Goal: Task Accomplishment & Management: Use online tool/utility

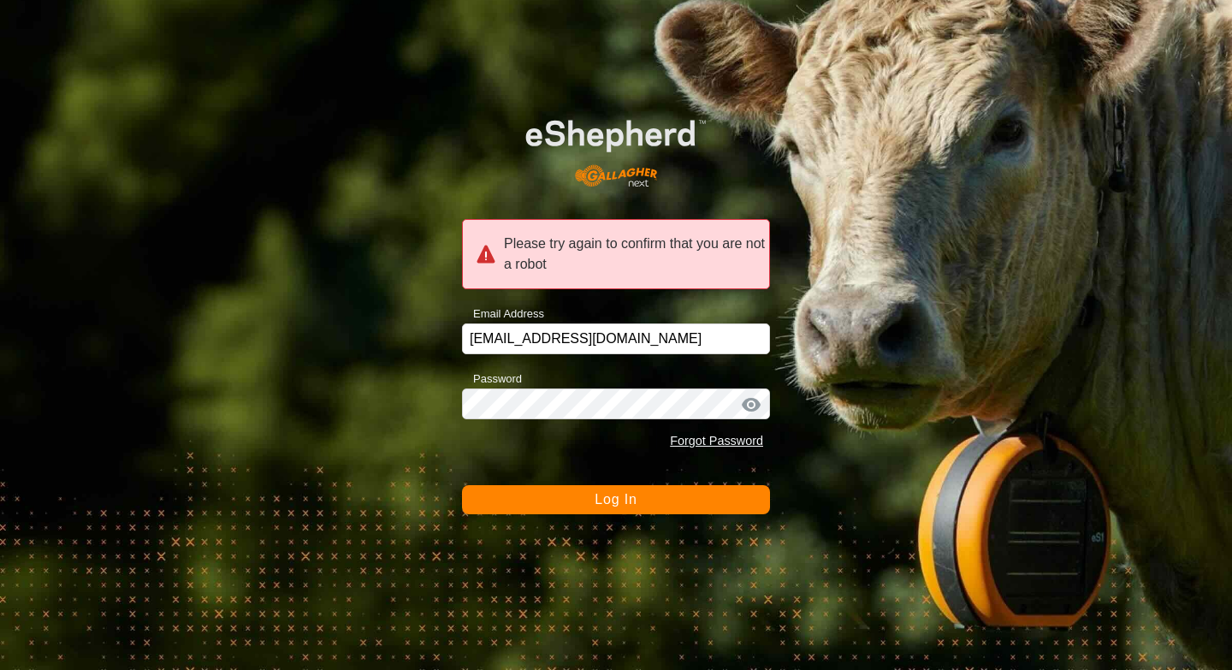
click at [623, 502] on span "Log In" at bounding box center [616, 499] width 42 height 15
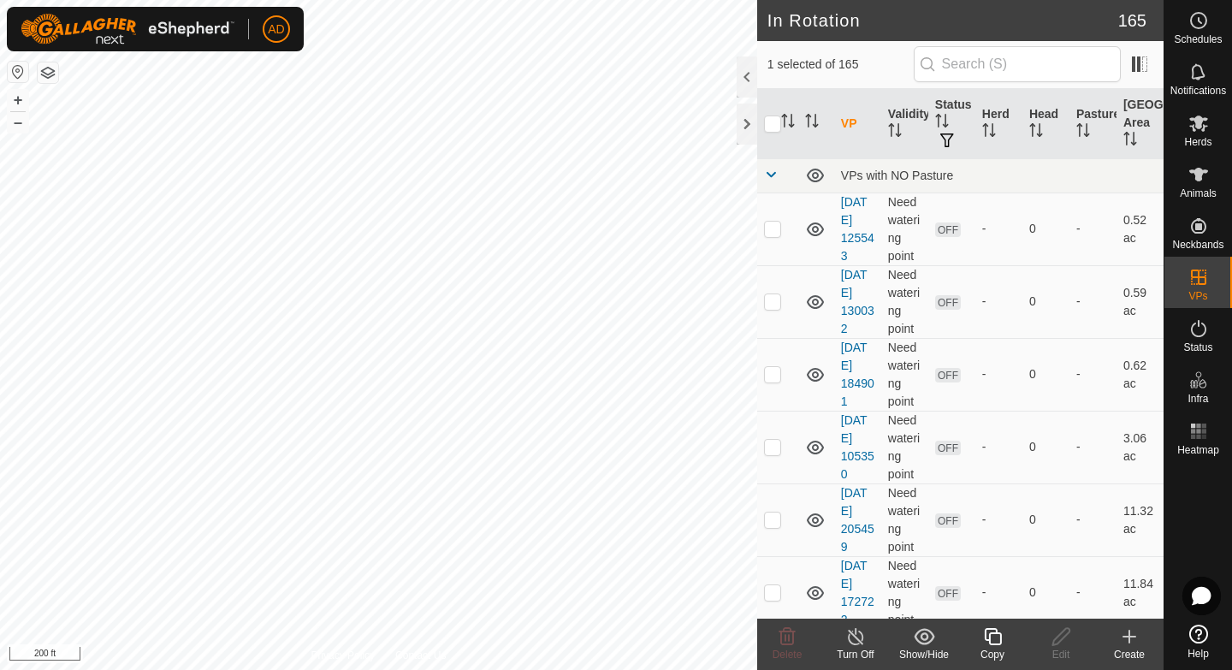
checkbox input "true"
checkbox input "false"
click at [995, 650] on div "Copy" at bounding box center [992, 654] width 68 height 15
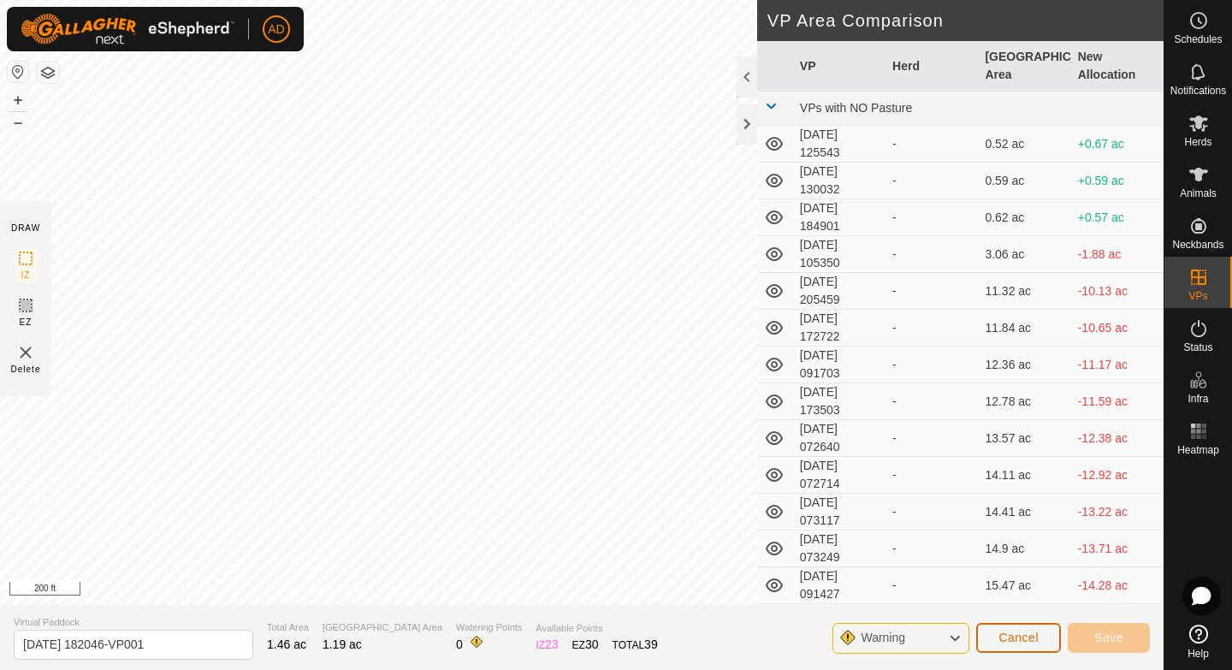
click at [1027, 642] on span "Cancel" at bounding box center [1018, 638] width 40 height 14
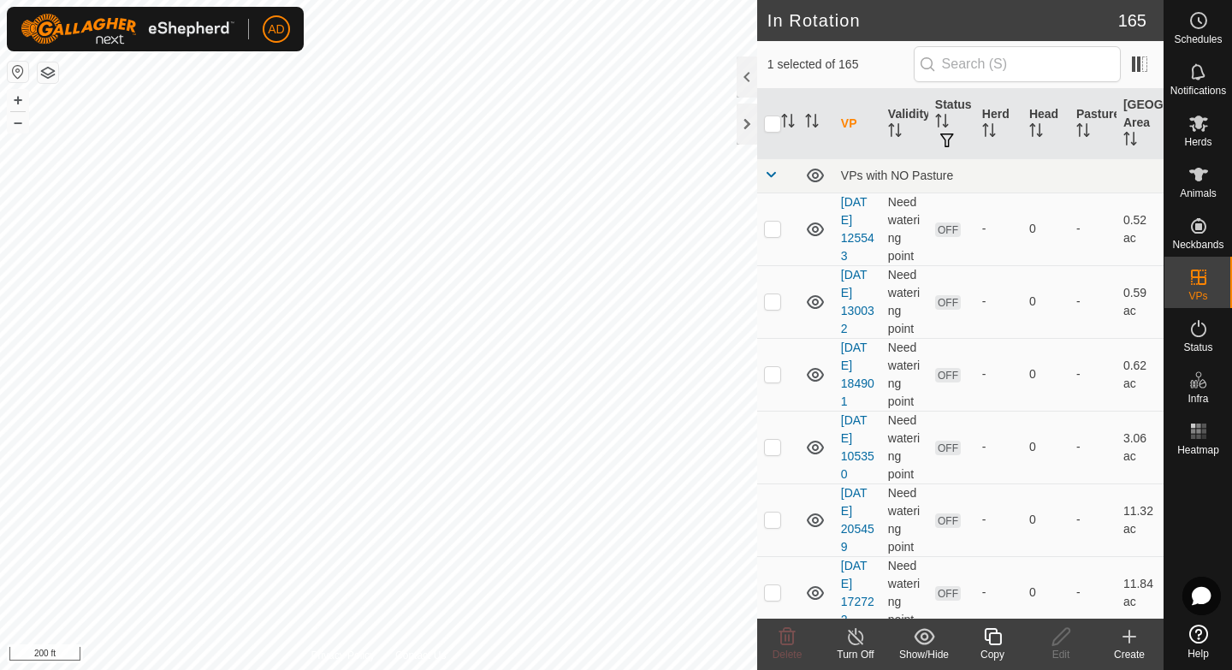
checkbox input "true"
click at [993, 654] on div "Copy" at bounding box center [992, 654] width 68 height 15
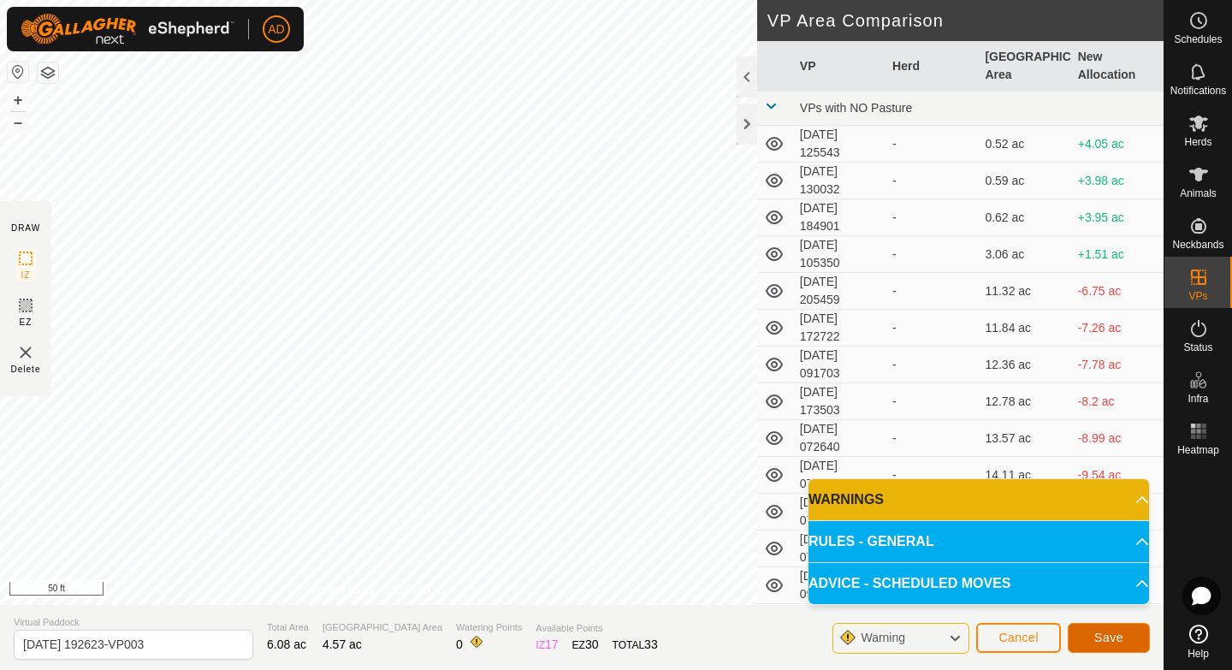
click at [1121, 639] on span "Save" at bounding box center [1108, 638] width 29 height 14
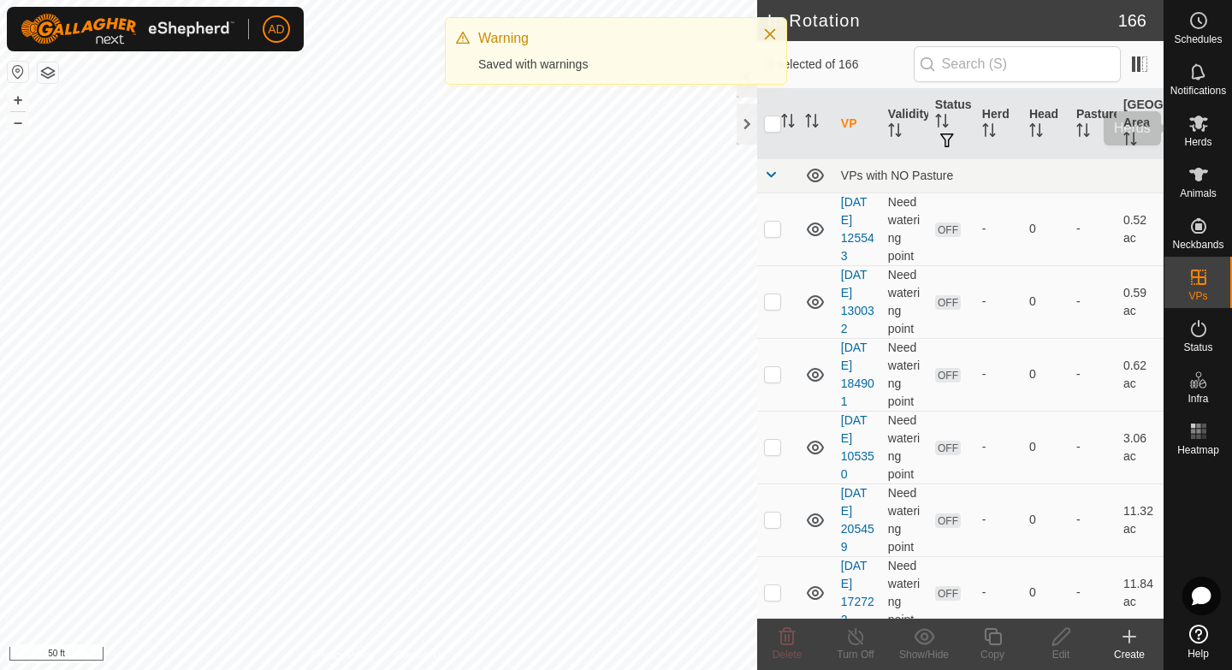
click at [1208, 133] on icon at bounding box center [1198, 123] width 21 height 21
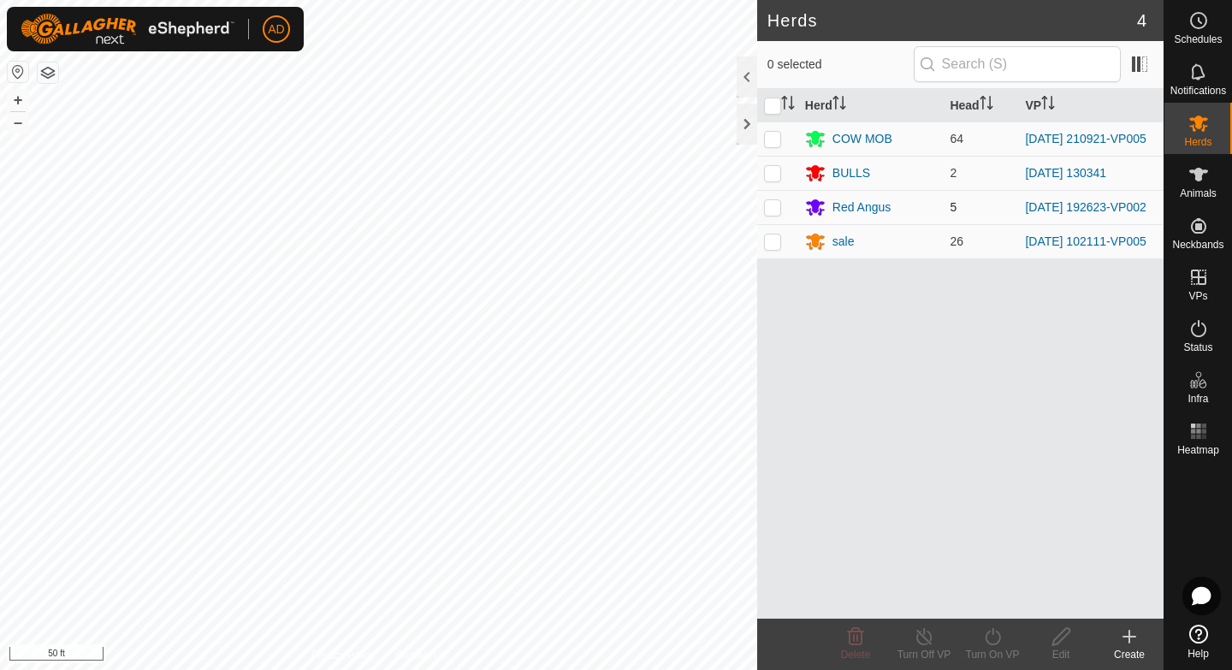
click at [770, 218] on td at bounding box center [777, 207] width 41 height 34
checkbox input "true"
click at [983, 636] on icon at bounding box center [992, 636] width 21 height 21
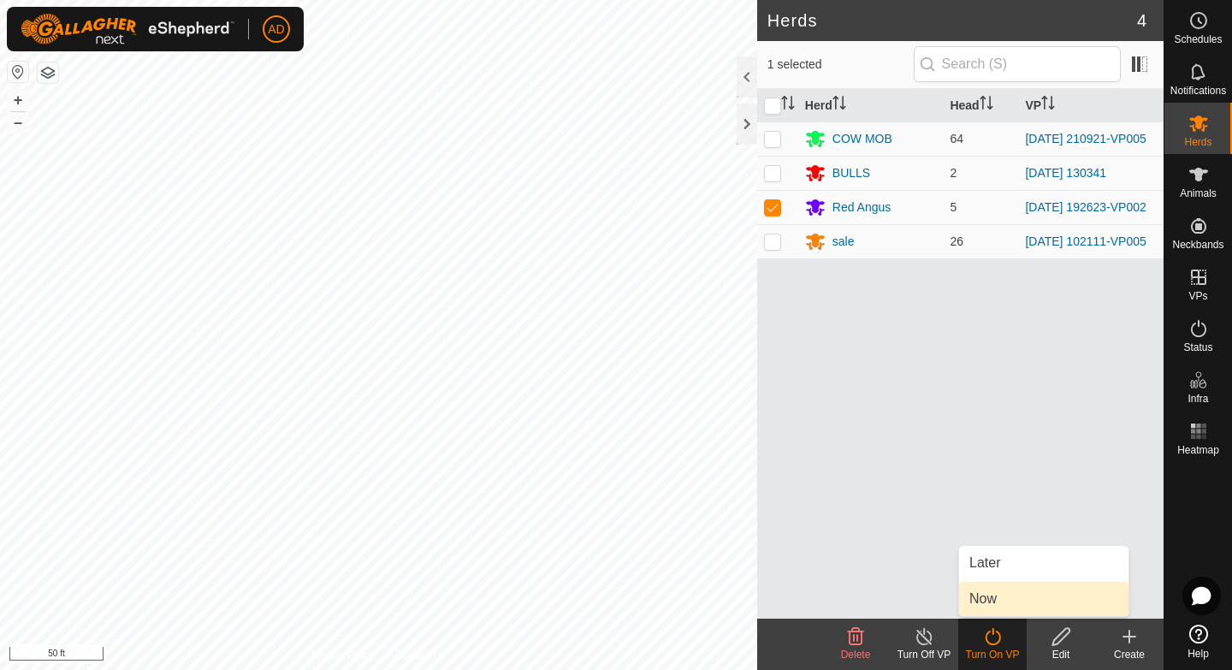
click at [993, 606] on link "Now" at bounding box center [1043, 599] width 169 height 34
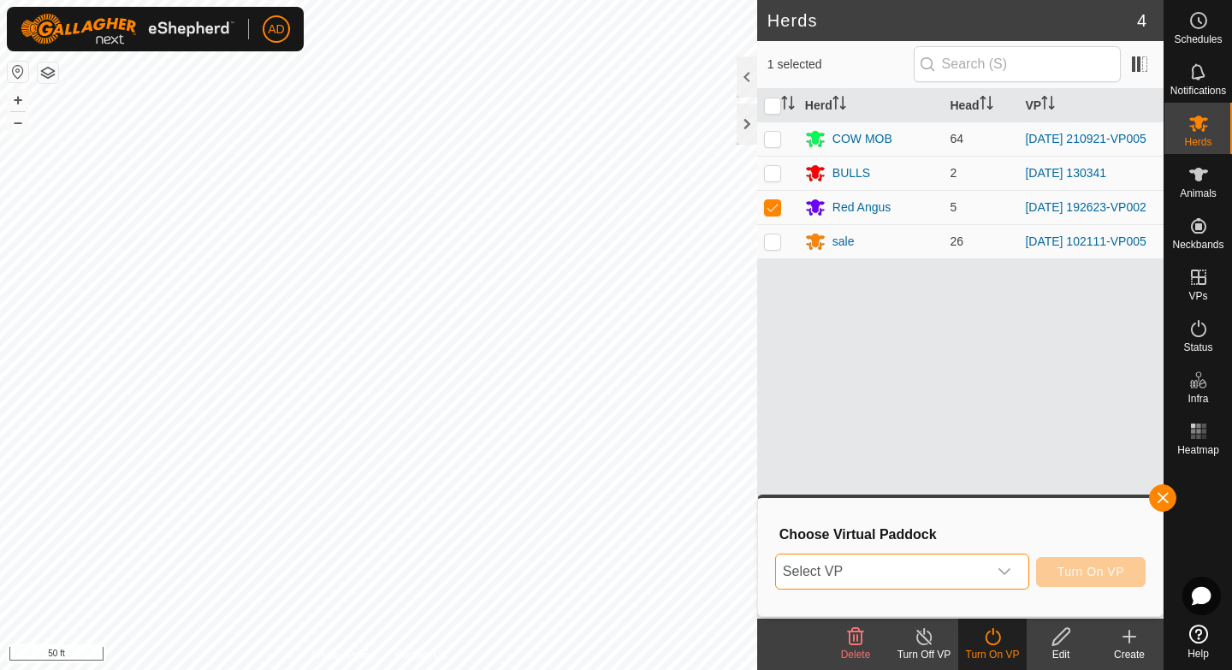
click at [972, 575] on span "Select VP" at bounding box center [881, 571] width 211 height 34
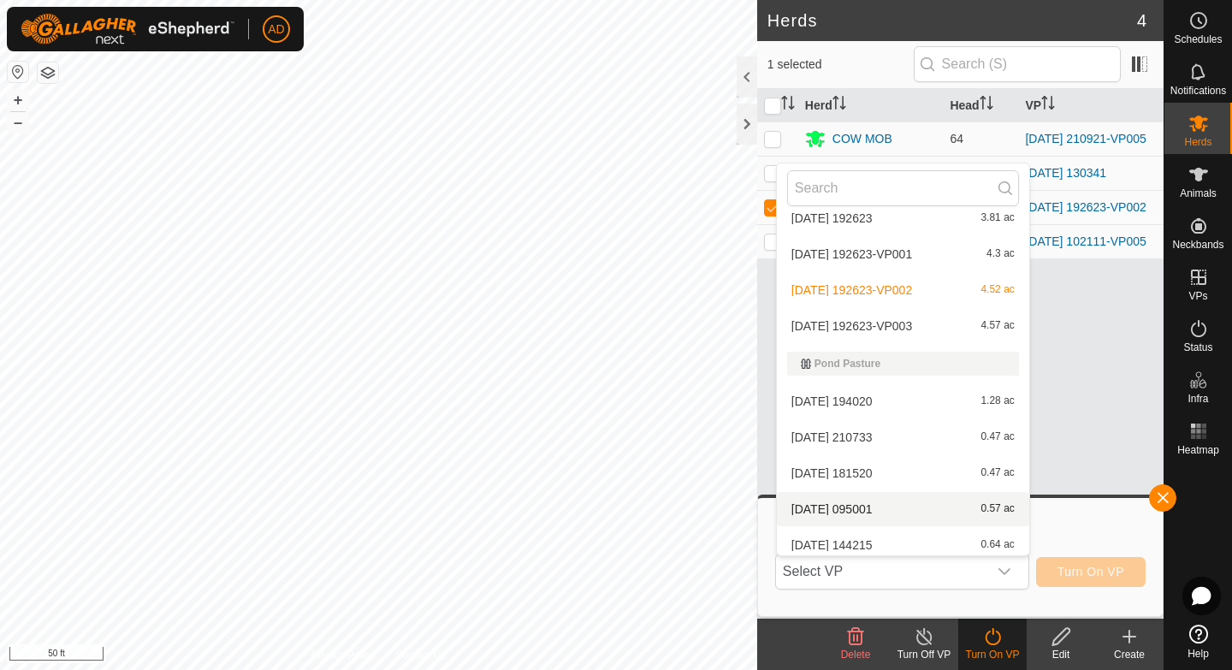
scroll to position [3916, 0]
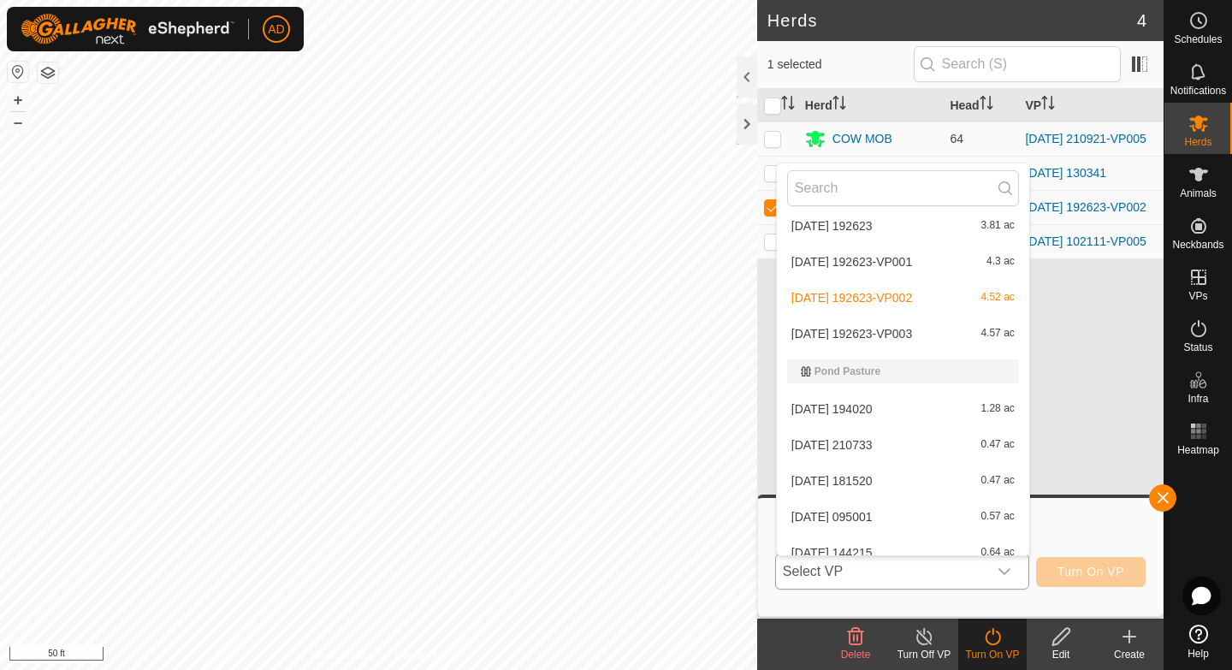
click at [866, 331] on li "[DATE] 192623-VP003 4.57 ac" at bounding box center [903, 334] width 252 height 34
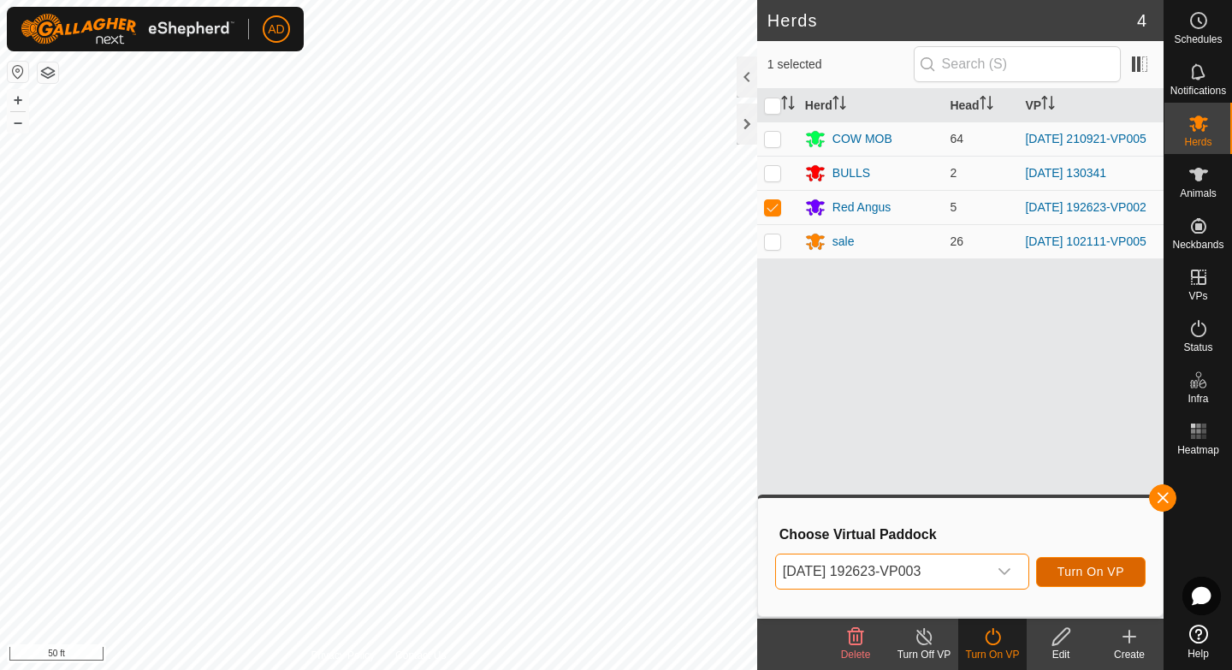
click at [1100, 571] on span "Turn On VP" at bounding box center [1090, 572] width 67 height 14
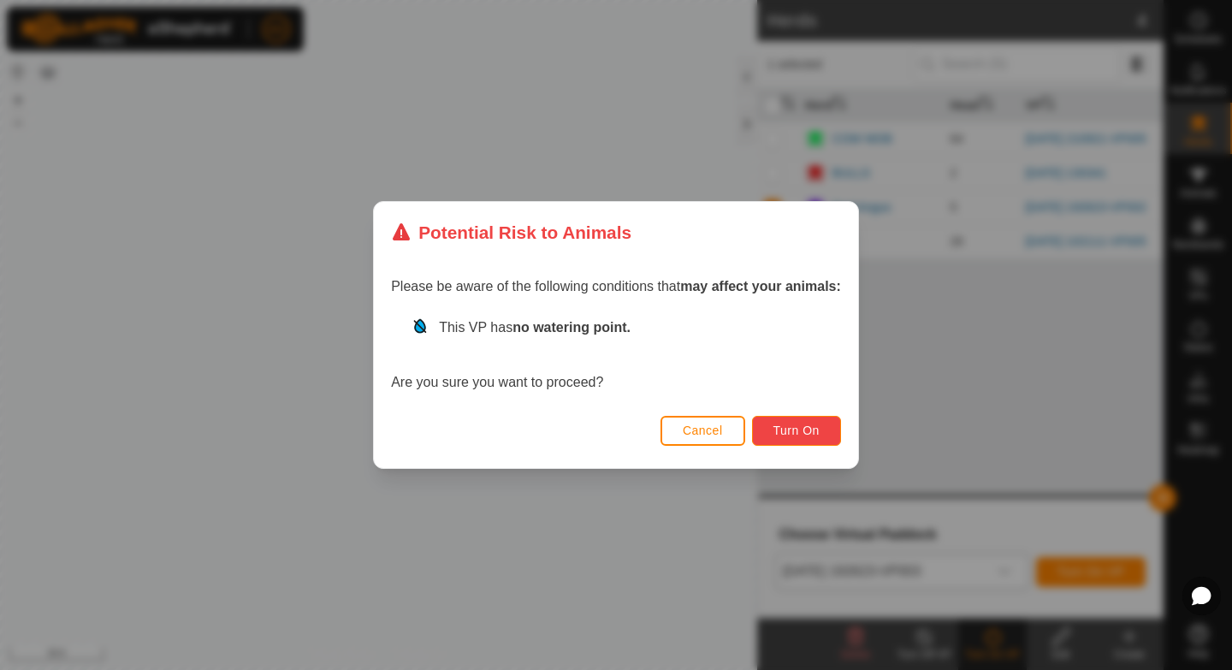
click at [796, 426] on span "Turn On" at bounding box center [796, 430] width 46 height 14
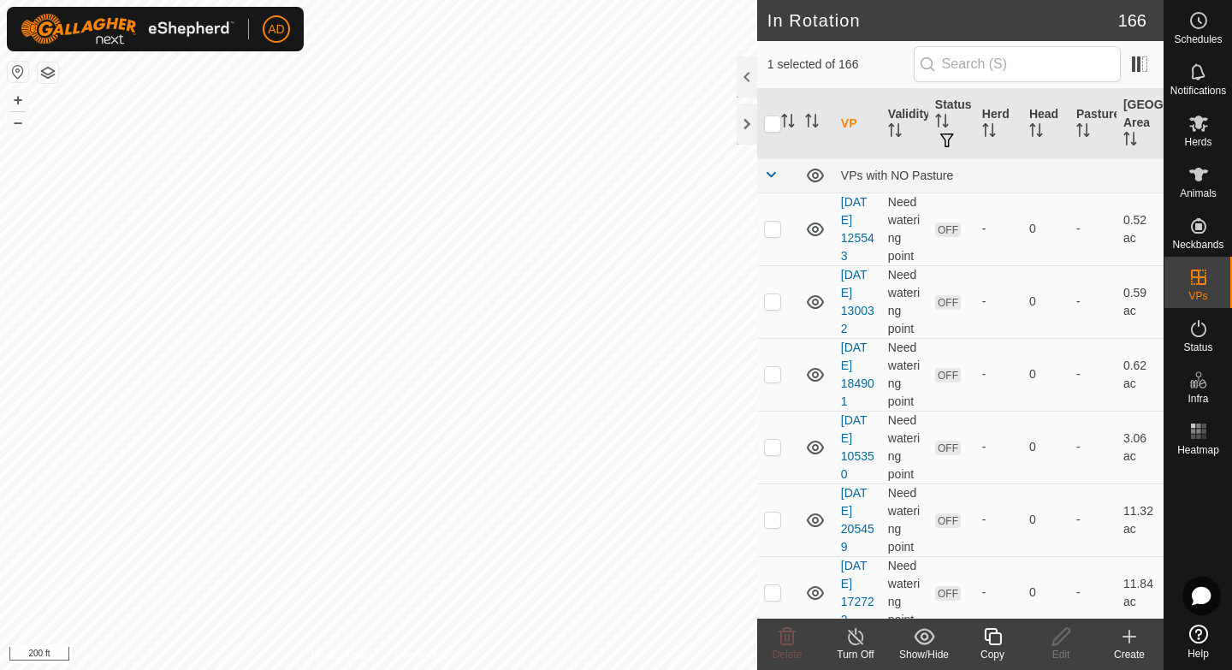
click at [992, 651] on div "Copy" at bounding box center [992, 654] width 68 height 15
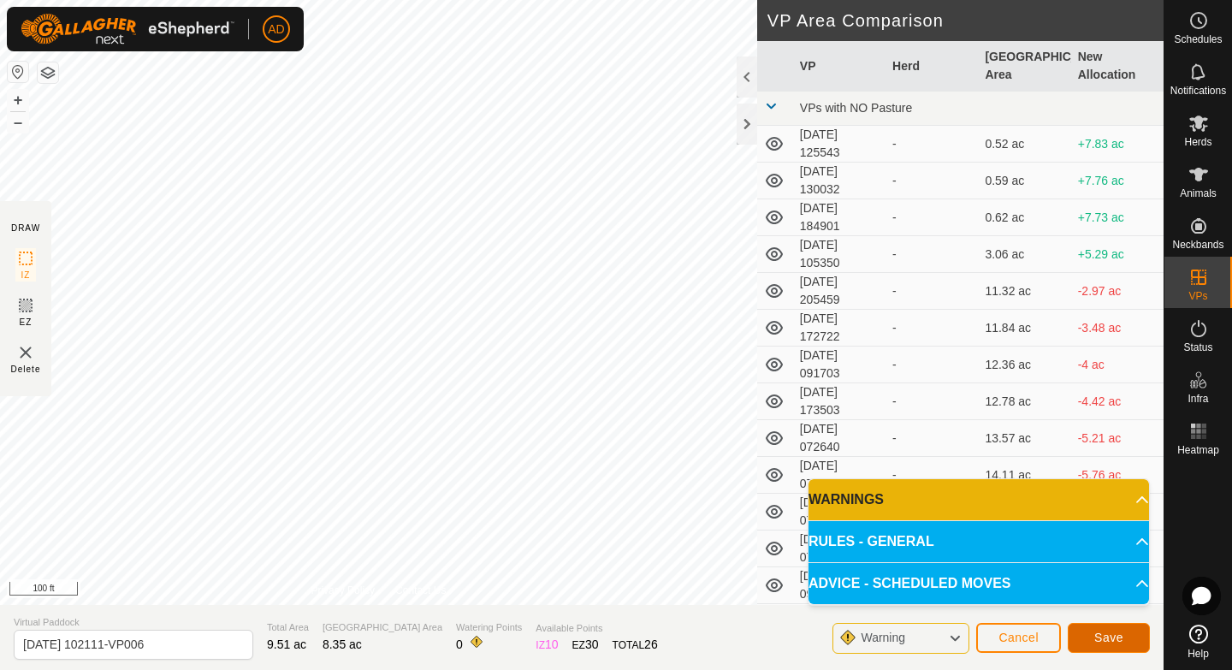
click at [1085, 648] on button "Save" at bounding box center [1109, 638] width 82 height 30
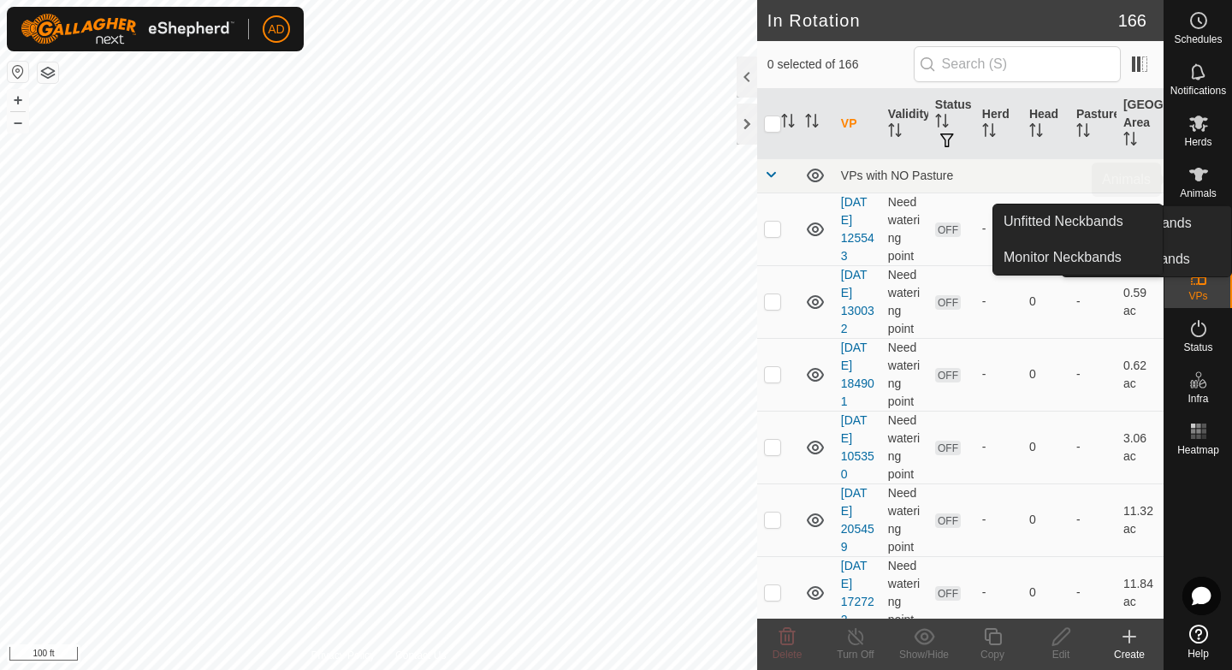
click at [1206, 115] on icon at bounding box center [1198, 123] width 21 height 21
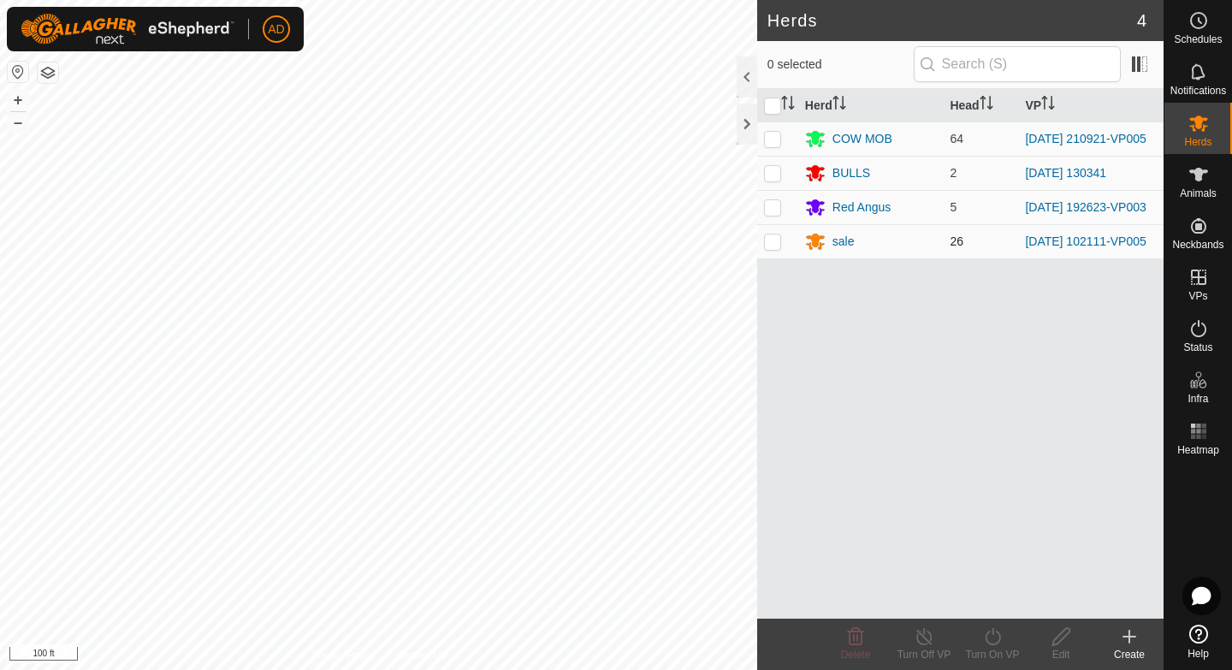
click at [776, 242] on p-checkbox at bounding box center [772, 241] width 17 height 14
checkbox input "true"
click at [992, 647] on div "Turn On VP" at bounding box center [992, 654] width 68 height 15
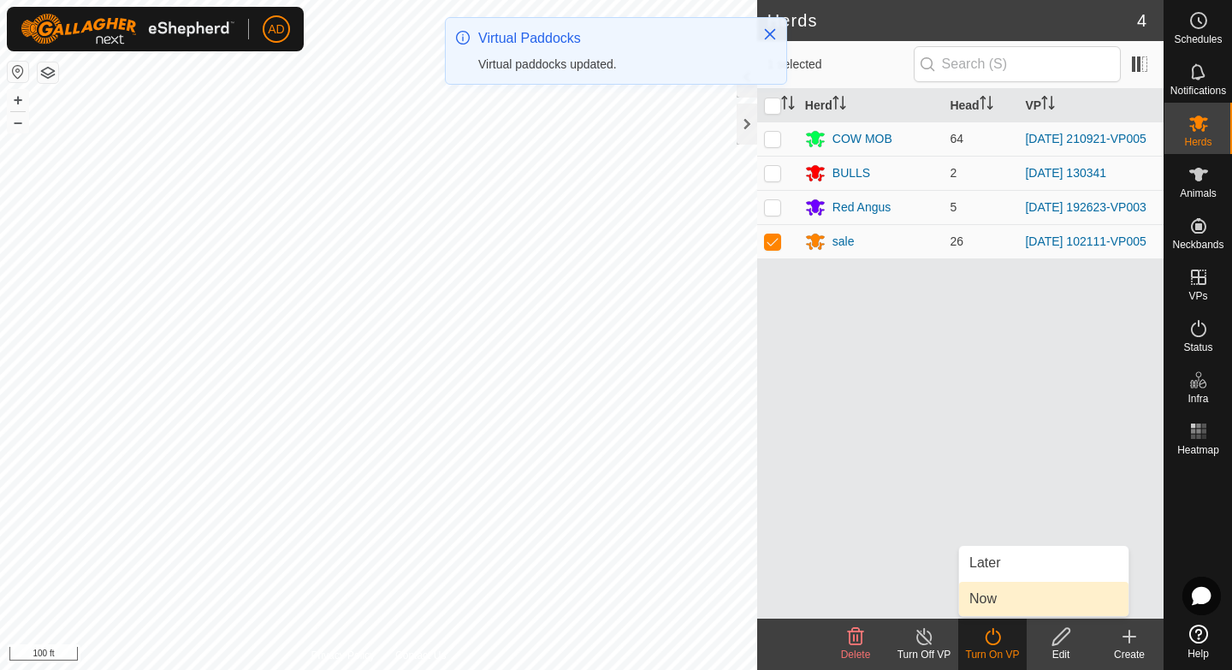
click at [991, 602] on link "Now" at bounding box center [1043, 599] width 169 height 34
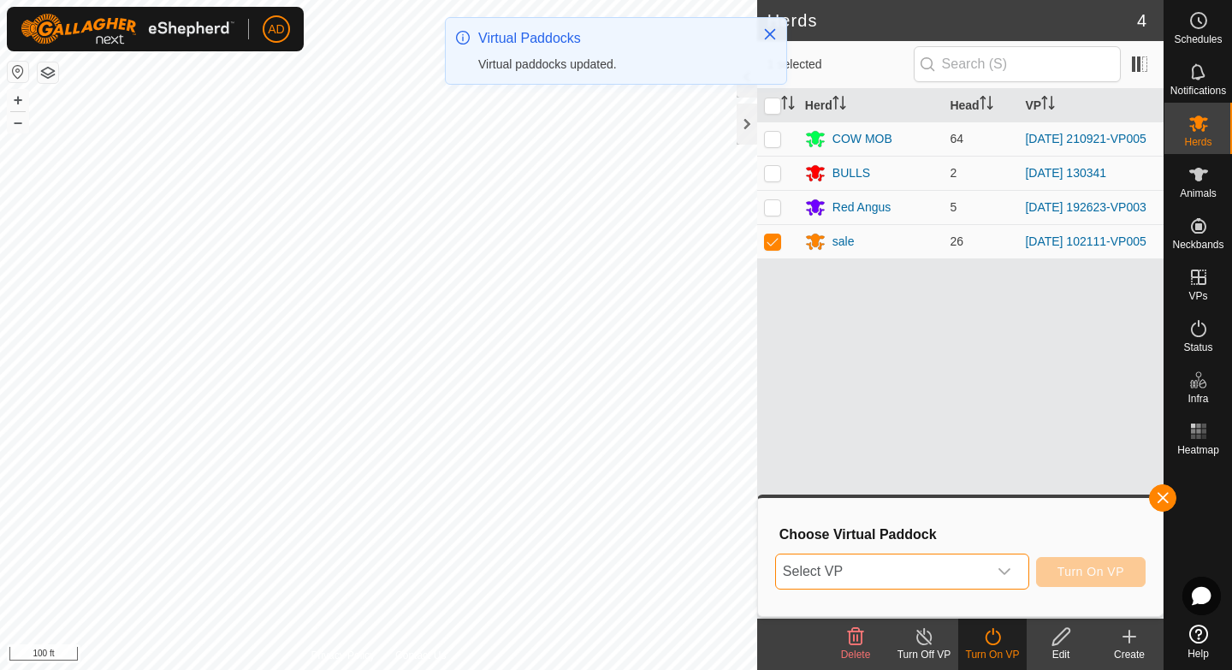
click at [928, 567] on span "Select VP" at bounding box center [881, 571] width 211 height 34
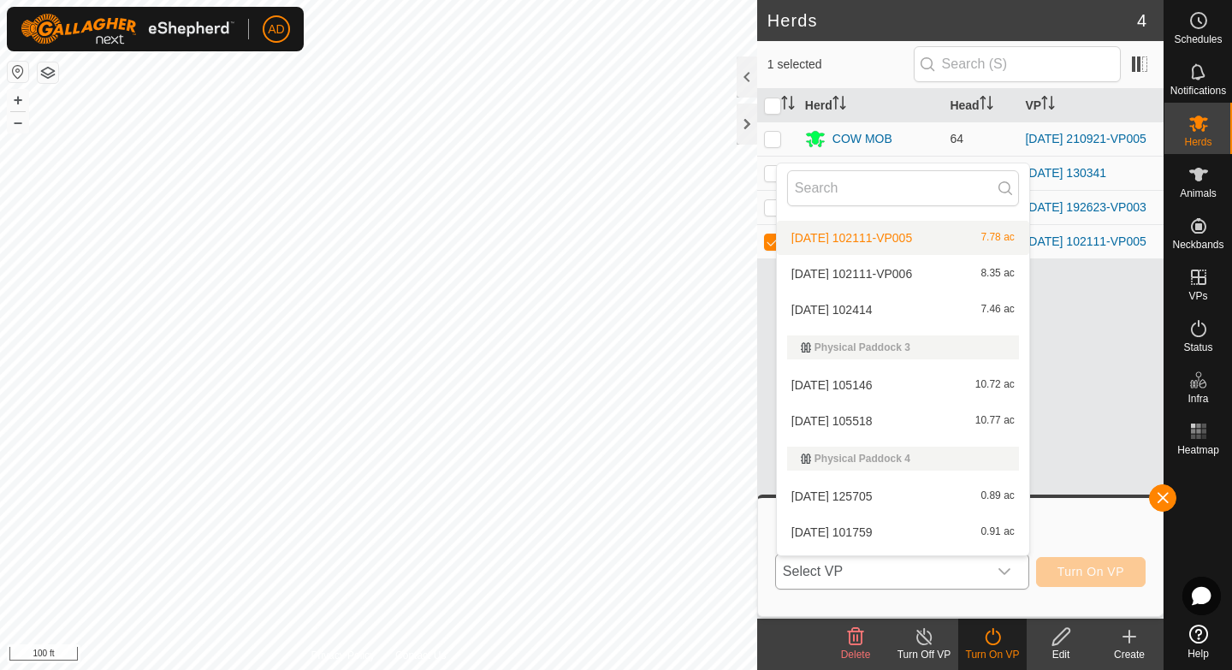
scroll to position [3509, 0]
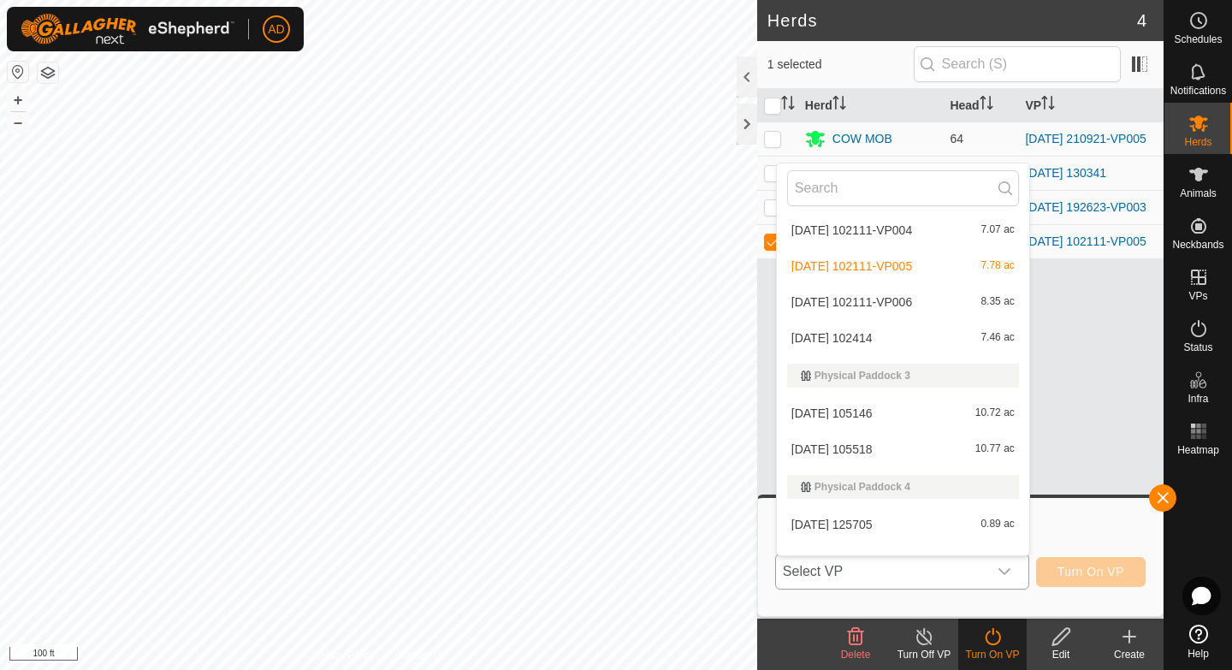
click at [853, 307] on li "[DATE] 102111-VP006 8.35 ac" at bounding box center [903, 302] width 252 height 34
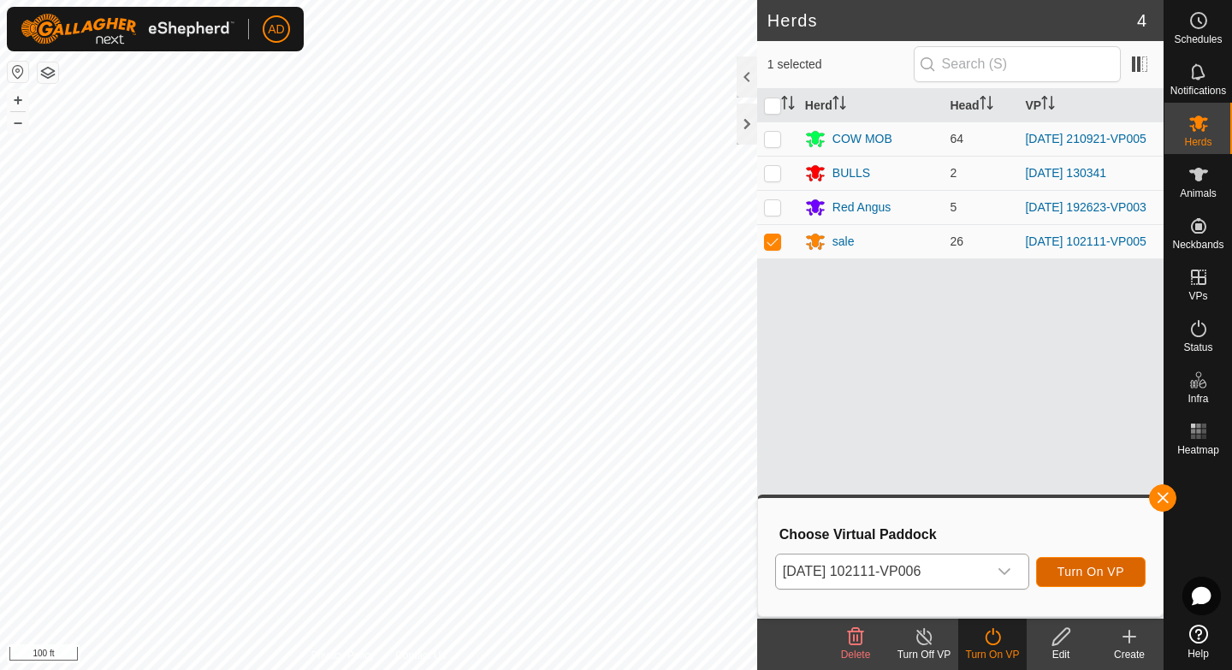
click at [1120, 580] on button "Turn On VP" at bounding box center [1091, 572] width 110 height 30
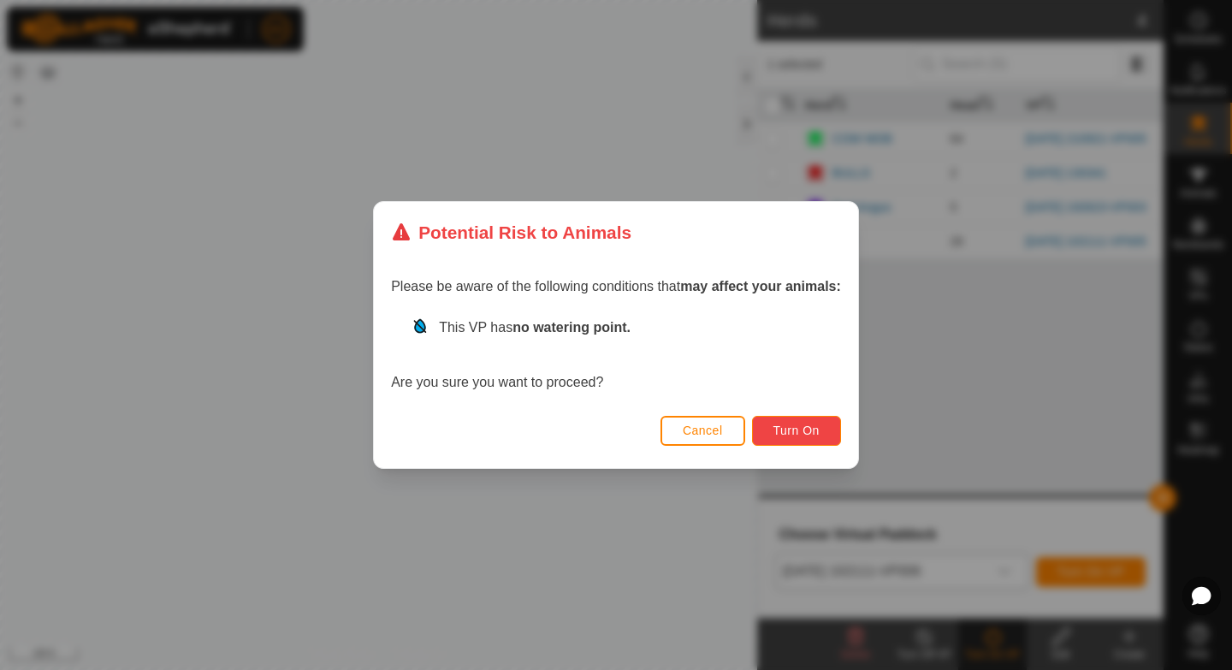
click at [814, 426] on span "Turn On" at bounding box center [796, 430] width 46 height 14
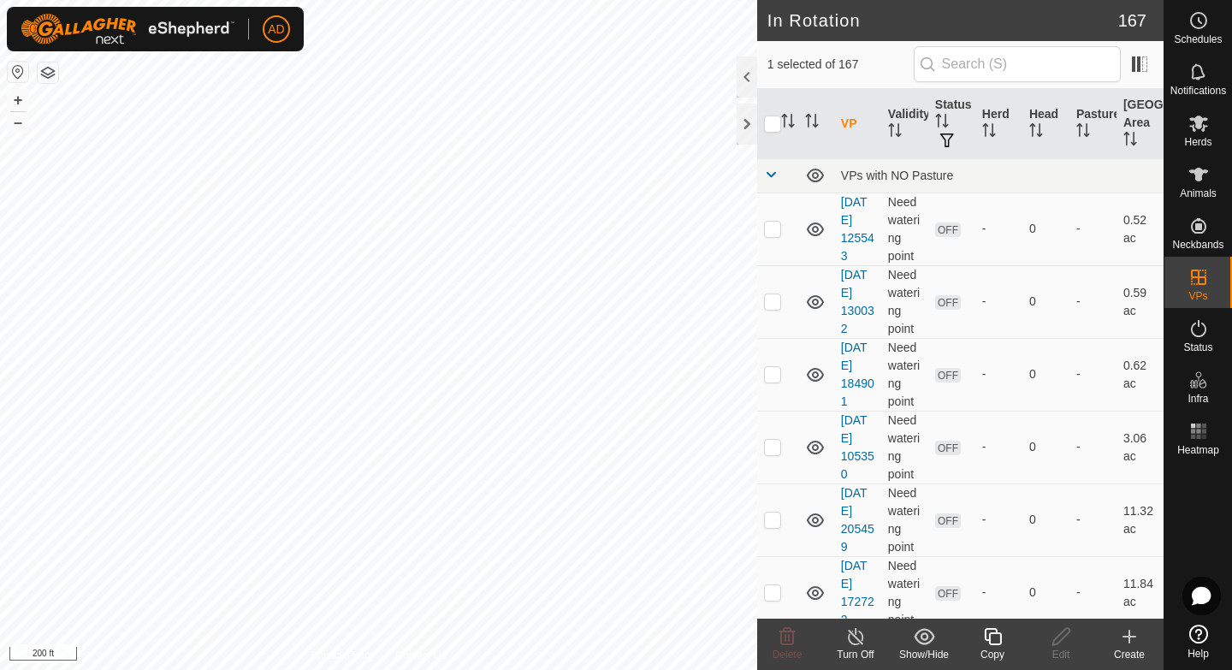
click at [1001, 645] on icon at bounding box center [992, 636] width 21 height 21
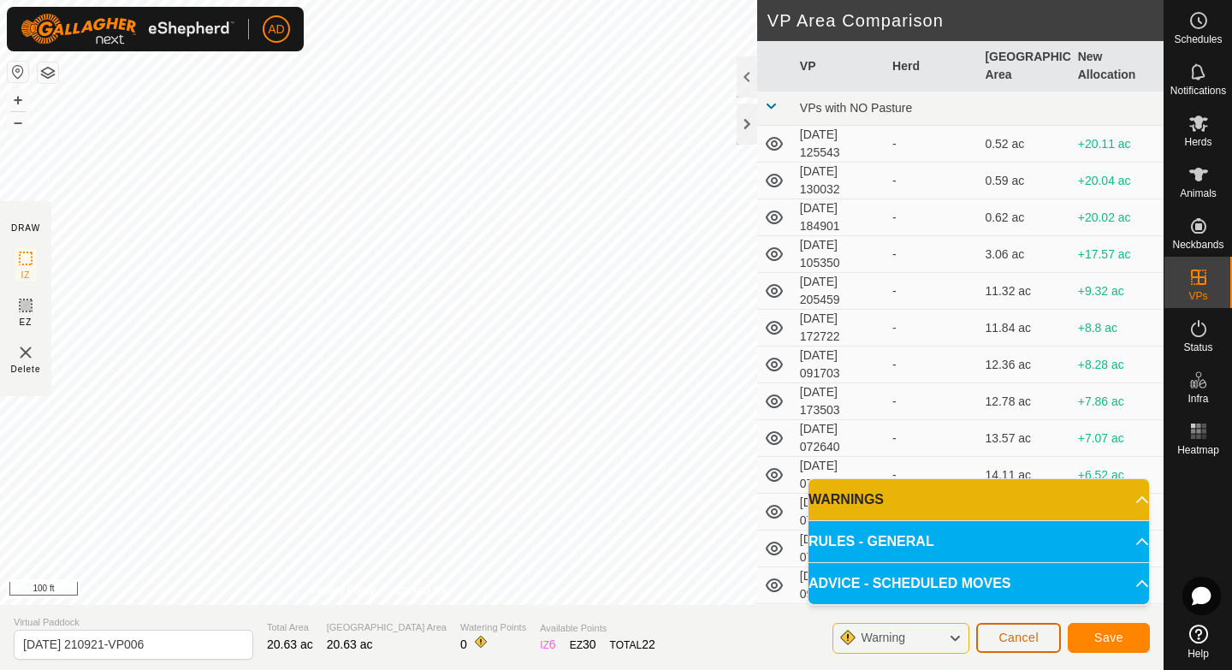
click at [1016, 638] on span "Cancel" at bounding box center [1018, 638] width 40 height 14
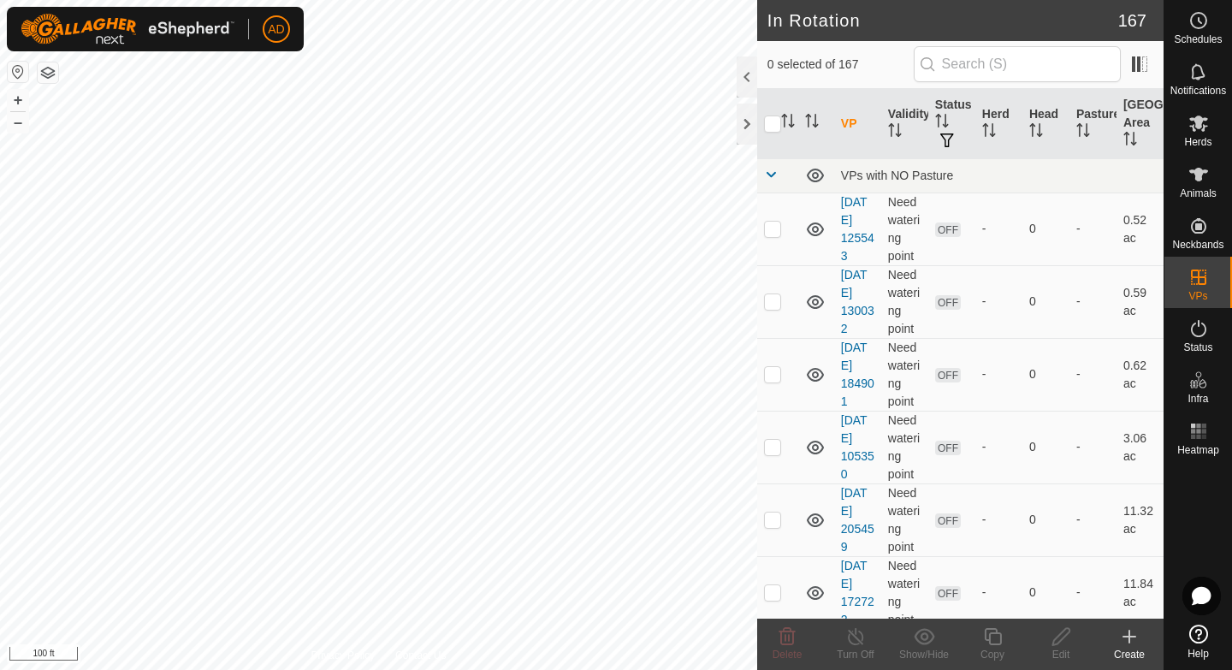
checkbox input "true"
click at [998, 640] on icon at bounding box center [992, 636] width 21 height 21
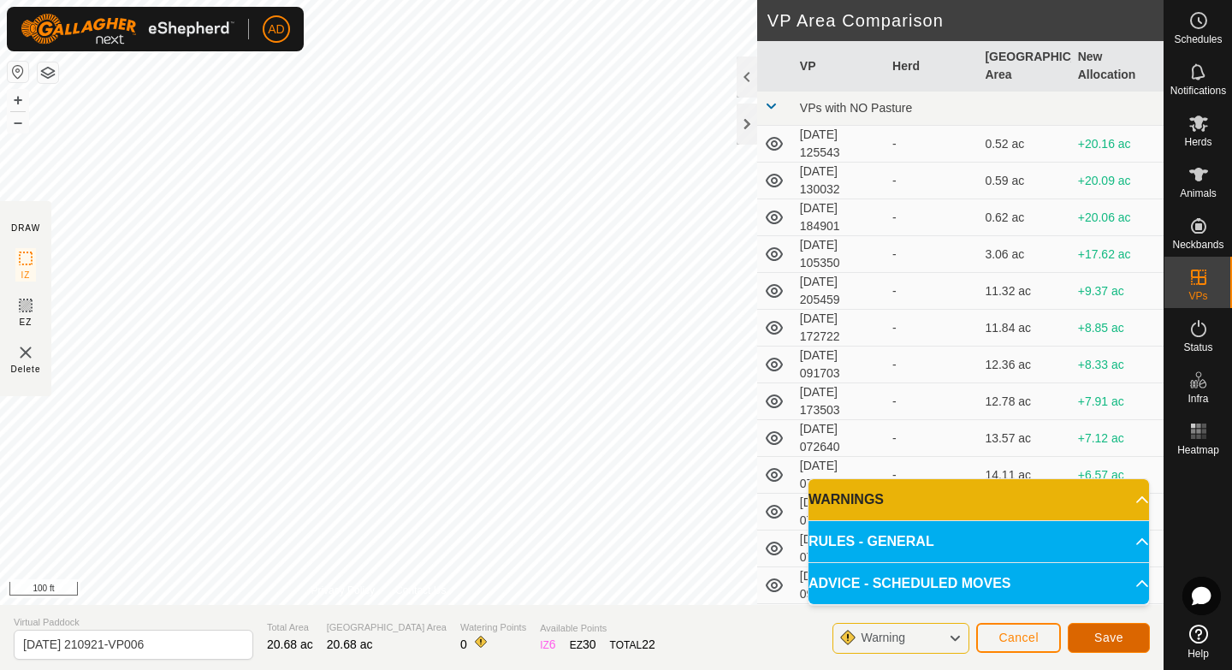
click at [1108, 640] on span "Save" at bounding box center [1108, 638] width 29 height 14
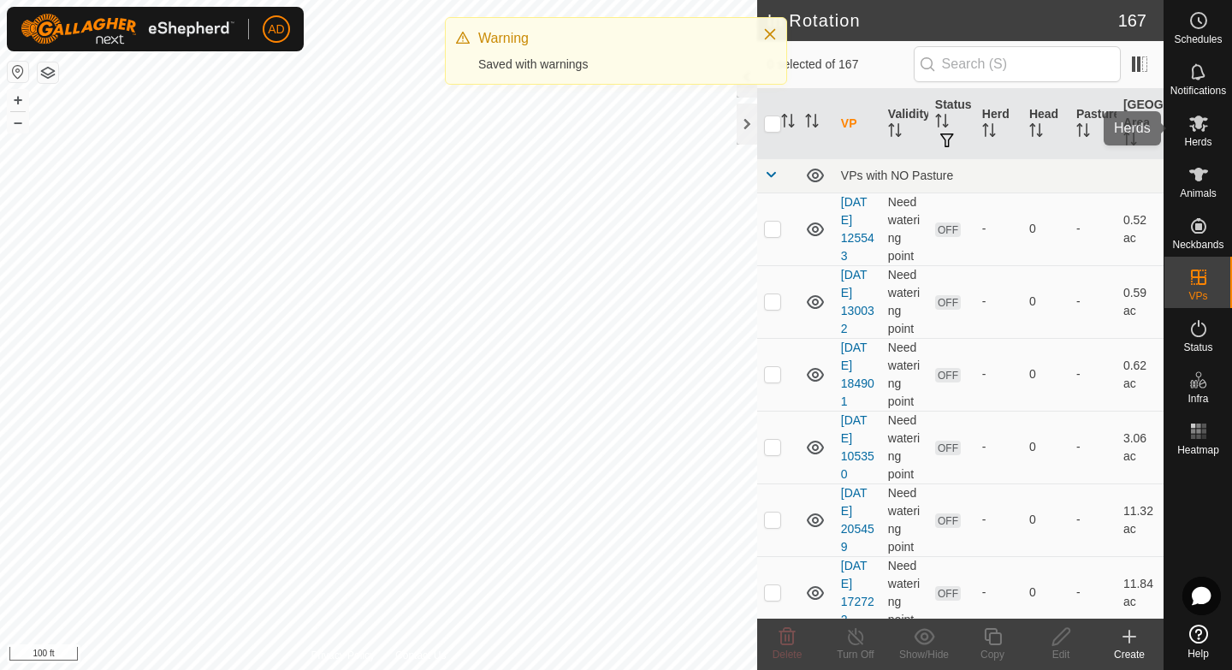
click at [1214, 139] on div "Herds" at bounding box center [1198, 128] width 68 height 51
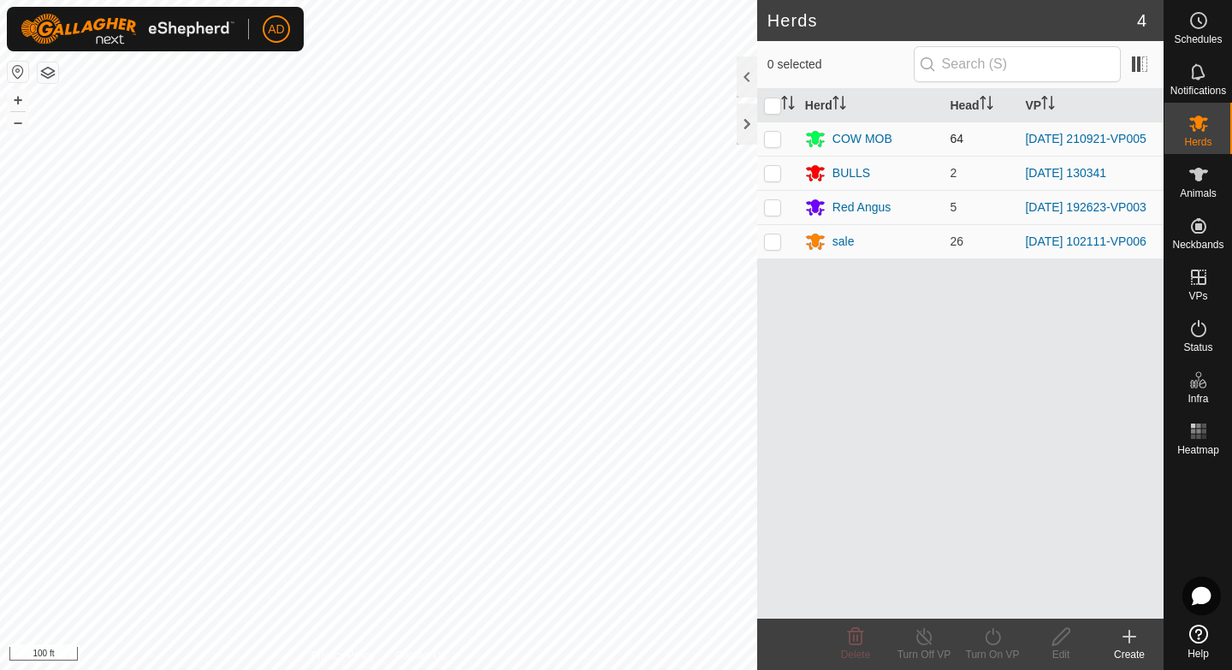
click at [778, 140] on p-checkbox at bounding box center [772, 139] width 17 height 14
checkbox input "true"
click at [1014, 652] on div "Turn On VP" at bounding box center [992, 654] width 68 height 15
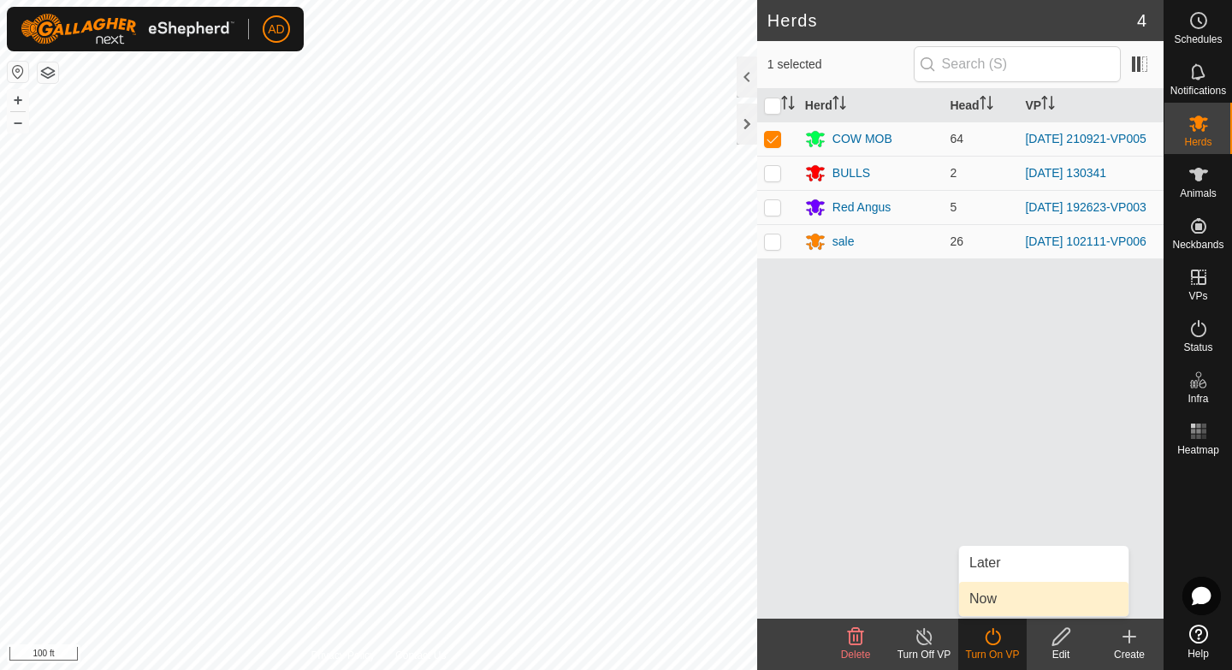
click at [1020, 606] on link "Now" at bounding box center [1043, 599] width 169 height 34
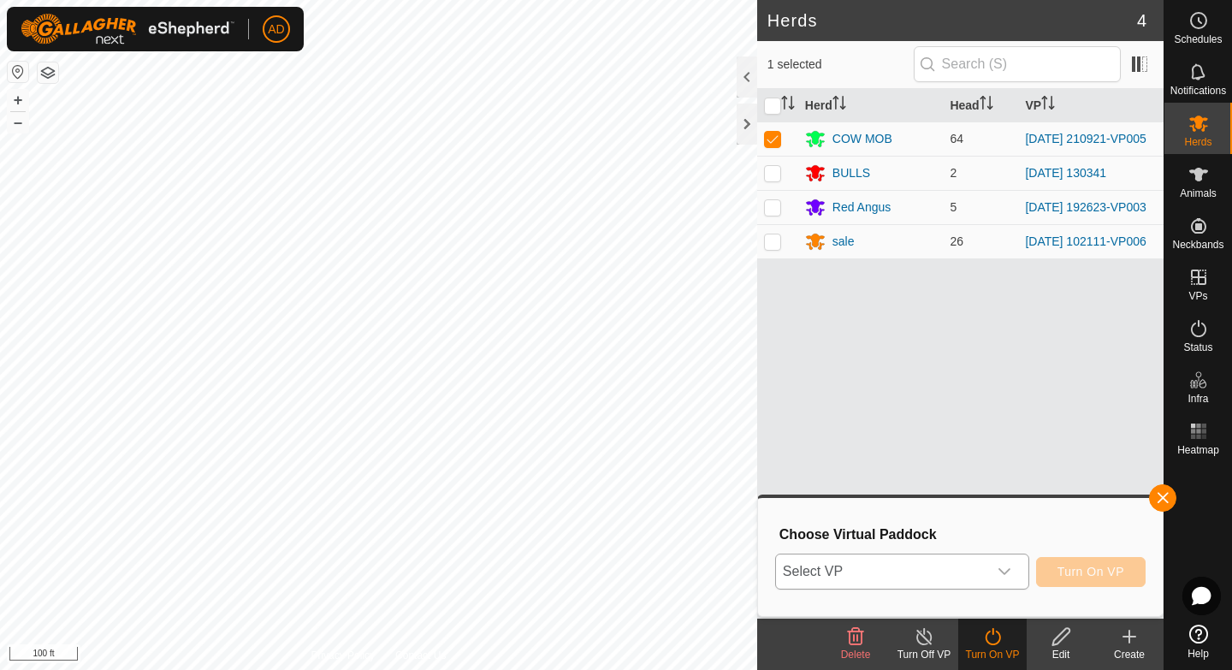
click at [912, 573] on span "Select VP" at bounding box center [881, 571] width 211 height 34
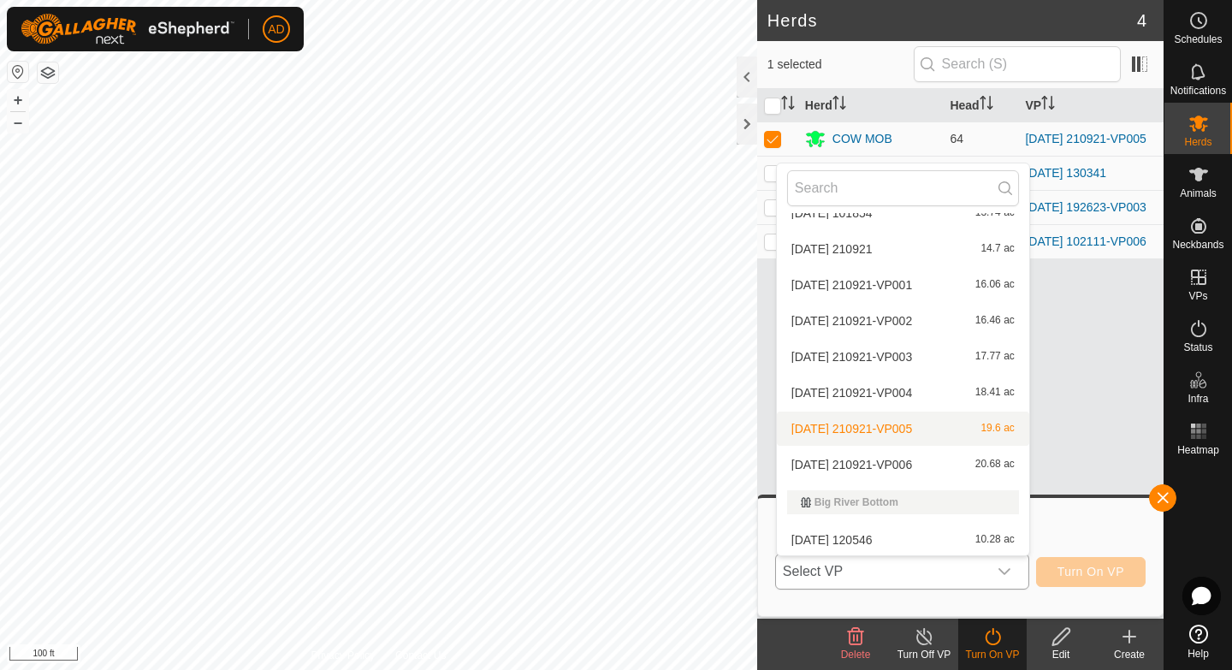
scroll to position [825, 0]
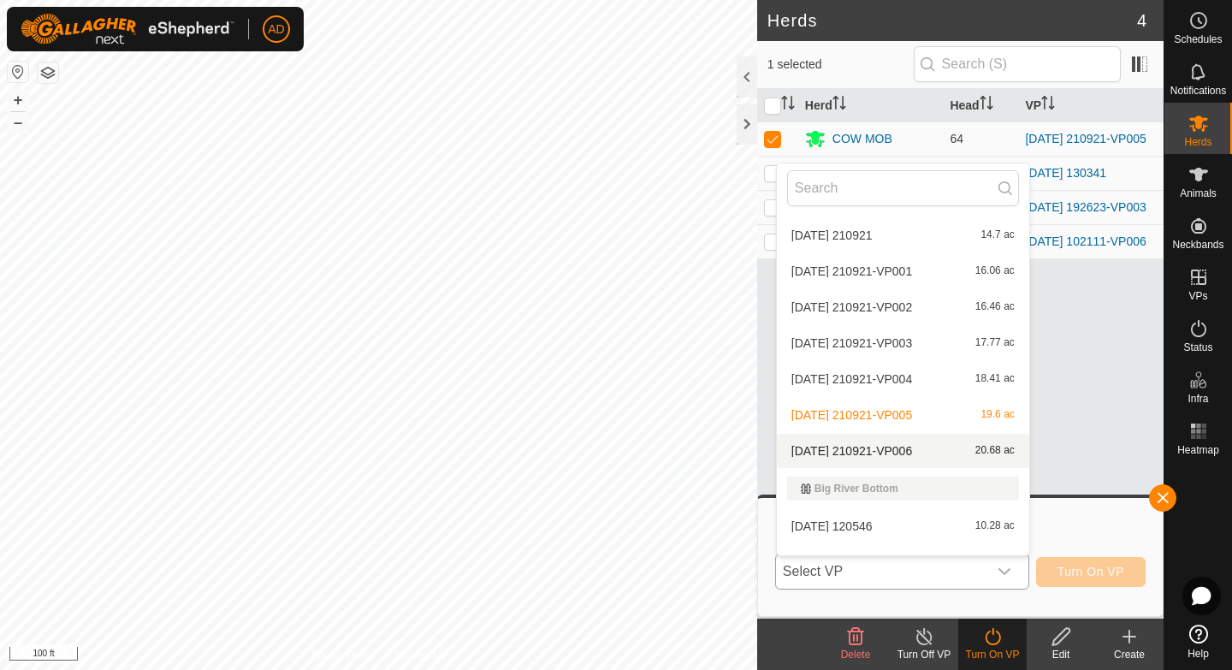
click at [904, 455] on li "[DATE] 210921-VP006 20.68 ac" at bounding box center [903, 451] width 252 height 34
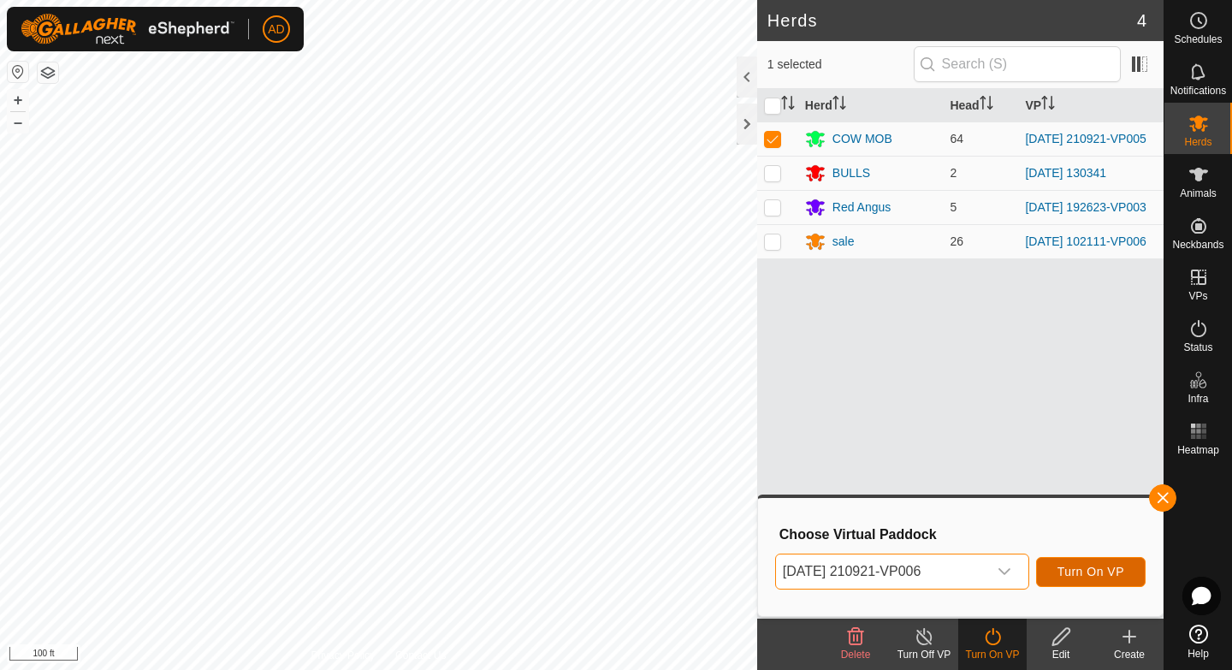
click at [1092, 577] on span "Turn On VP" at bounding box center [1090, 572] width 67 height 14
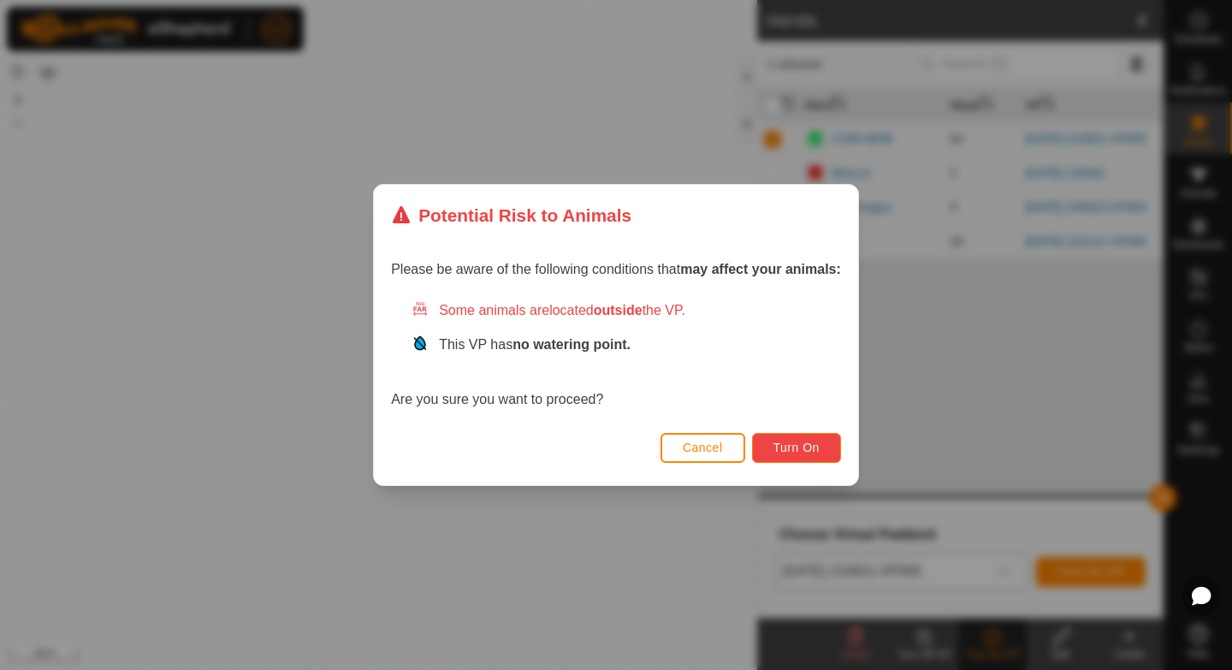
click at [790, 453] on span "Turn On" at bounding box center [796, 448] width 46 height 14
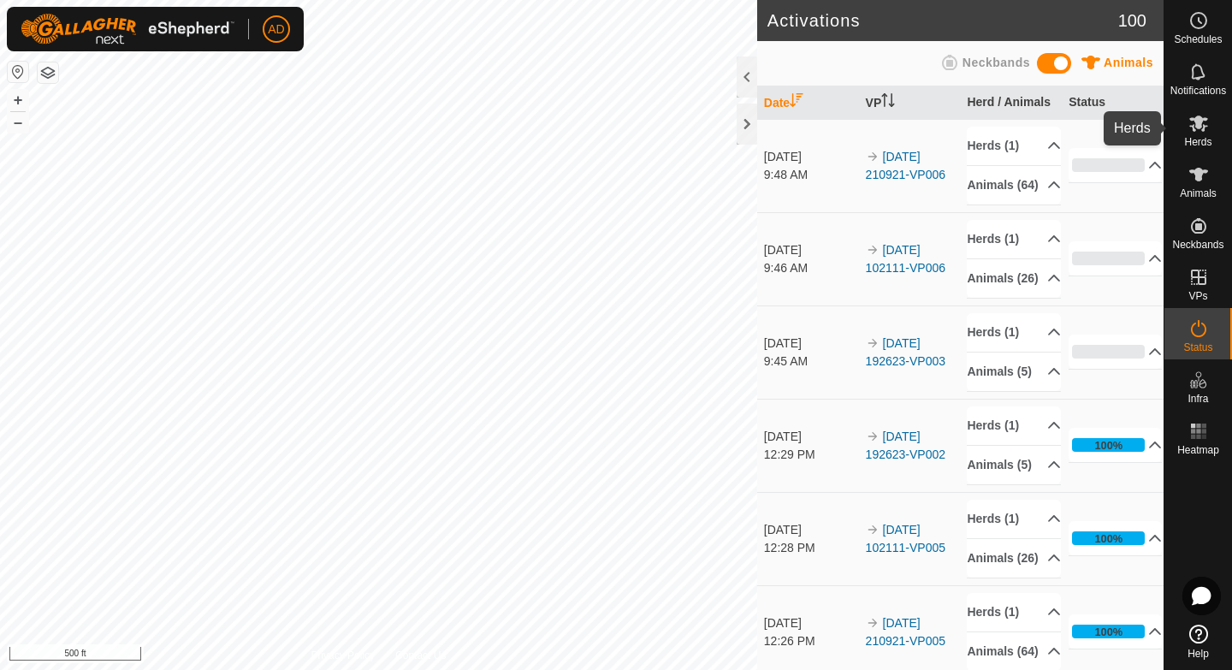
click at [1208, 126] on es-mob-svg-icon at bounding box center [1198, 123] width 31 height 27
